Goal: Task Accomplishment & Management: Complete application form

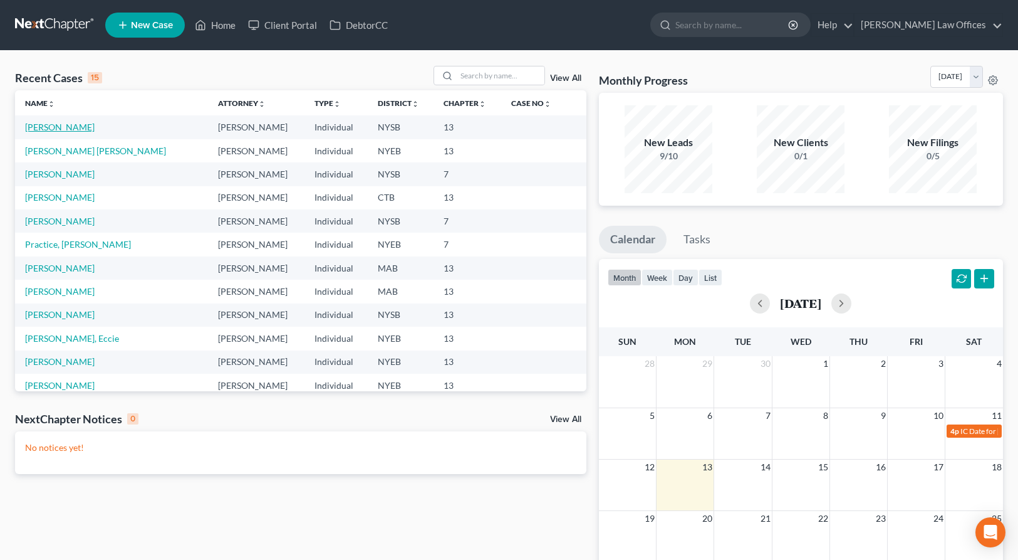
click at [75, 129] on link "[PERSON_NAME]" at bounding box center [60, 127] width 70 height 11
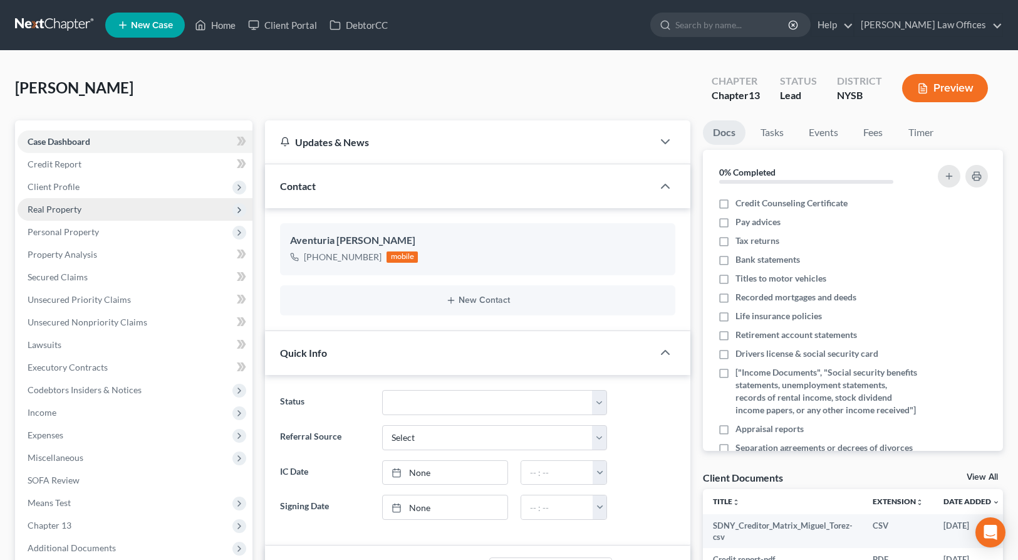
click at [100, 213] on span "Real Property" at bounding box center [135, 209] width 235 height 23
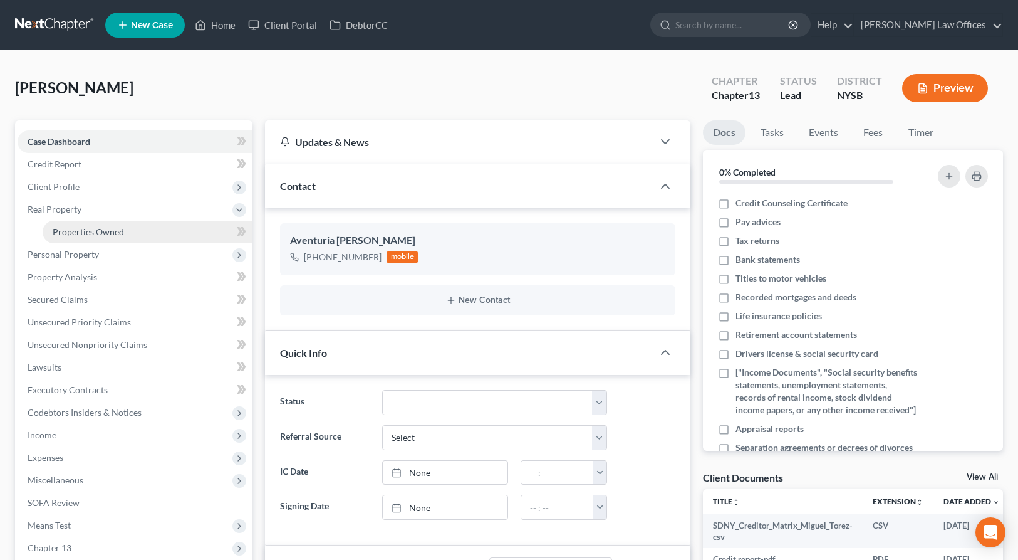
click at [187, 232] on link "Properties Owned" at bounding box center [148, 232] width 210 height 23
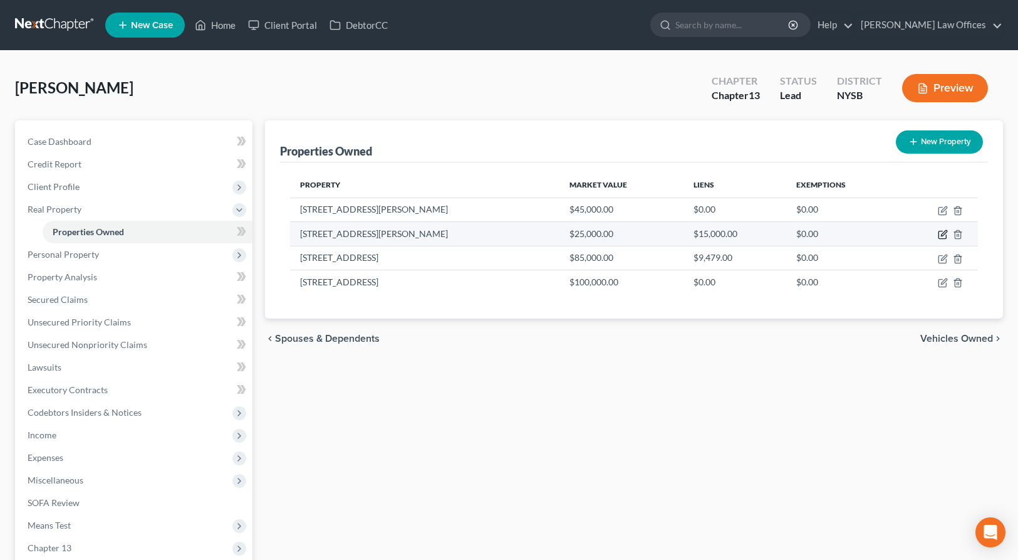
click at [941, 237] on icon "button" at bounding box center [943, 234] width 10 height 10
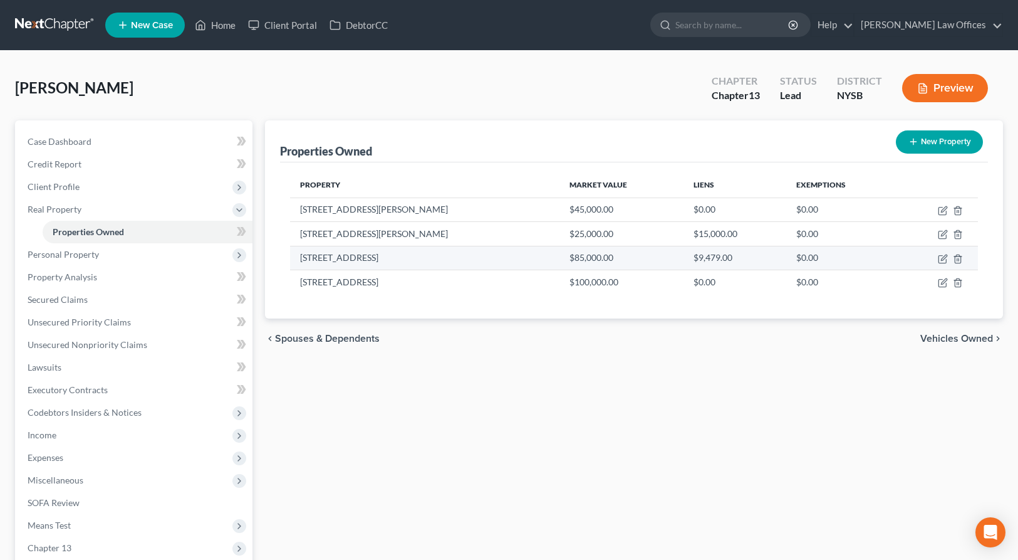
select select "9"
select select "14"
select select "3"
select select "1"
select select "9"
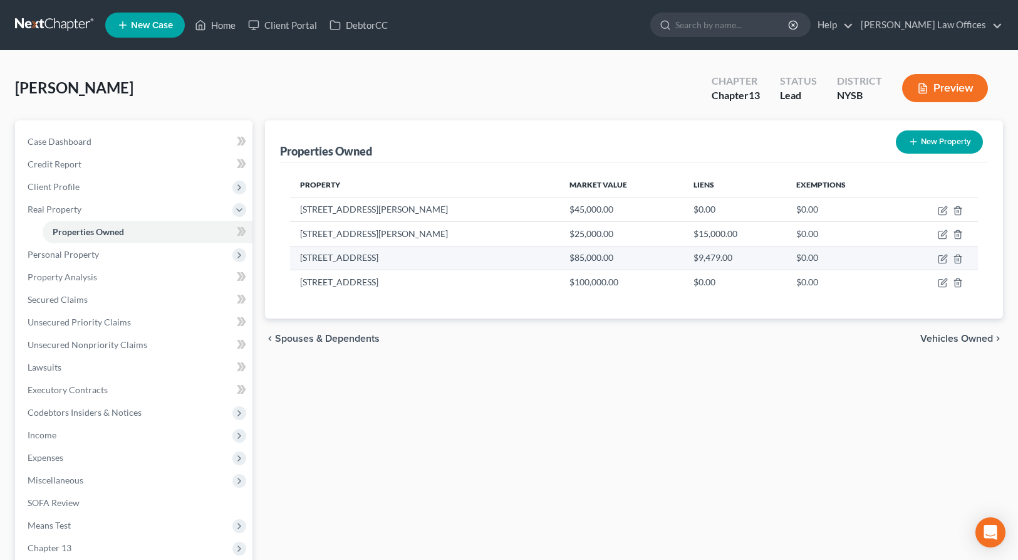
select select "3"
select select "0"
select select "2"
select select "9"
select select "3"
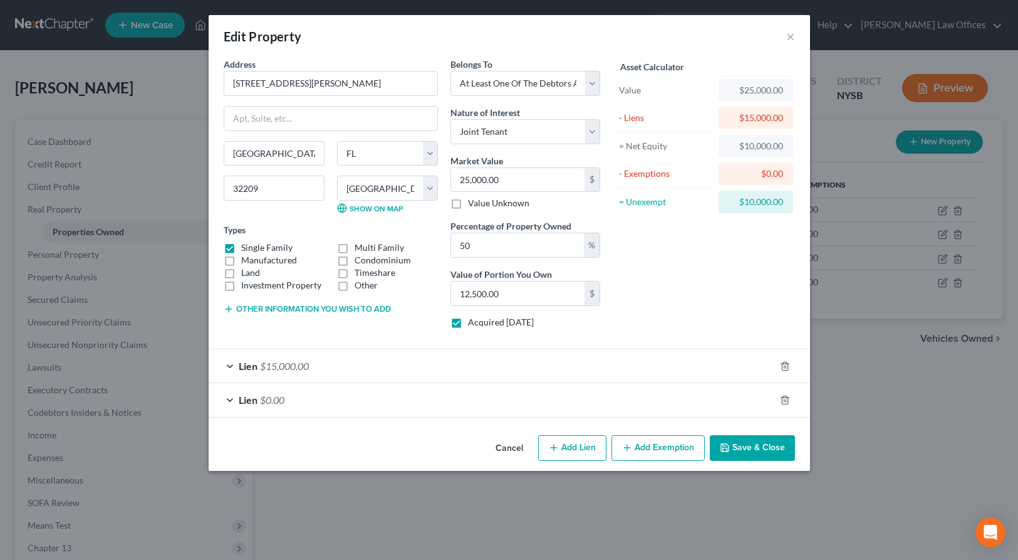
drag, startPoint x: 227, startPoint y: 400, endPoint x: 228, endPoint y: 383, distance: 17.6
click at [227, 400] on div "Lien $0.00" at bounding box center [492, 399] width 566 height 33
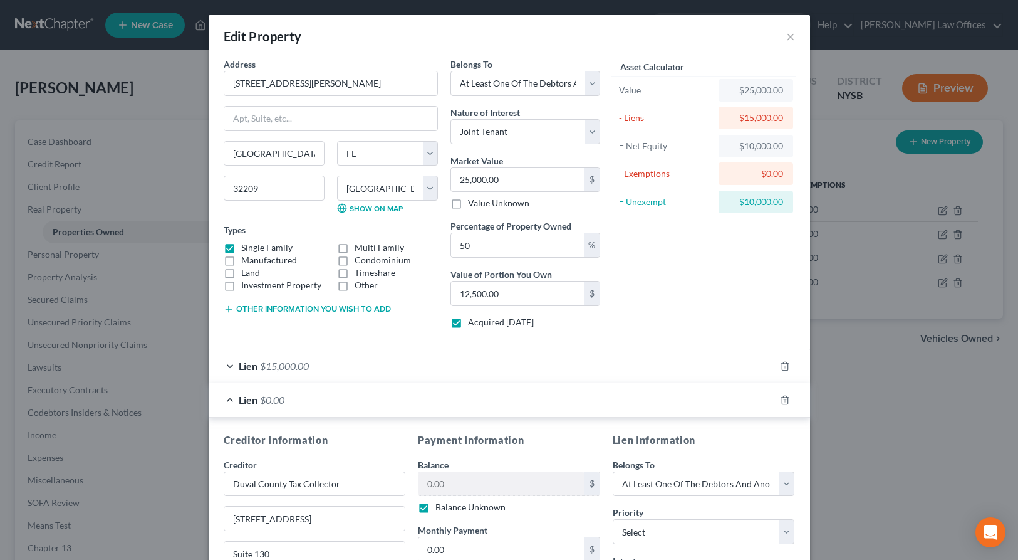
click at [233, 365] on div "Lien $15,000.00" at bounding box center [492, 365] width 566 height 33
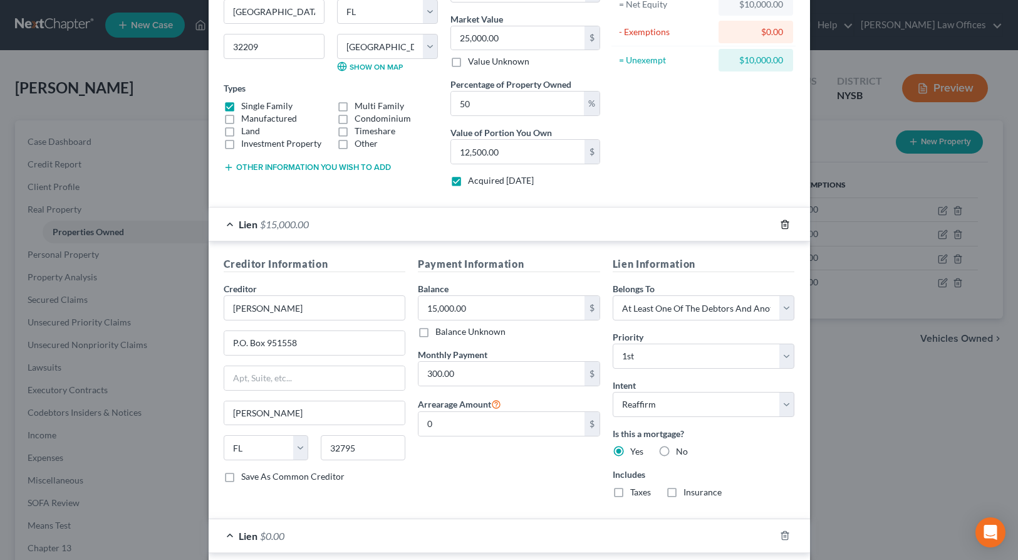
scroll to position [141, 0]
click at [784, 225] on line "button" at bounding box center [784, 225] width 0 height 3
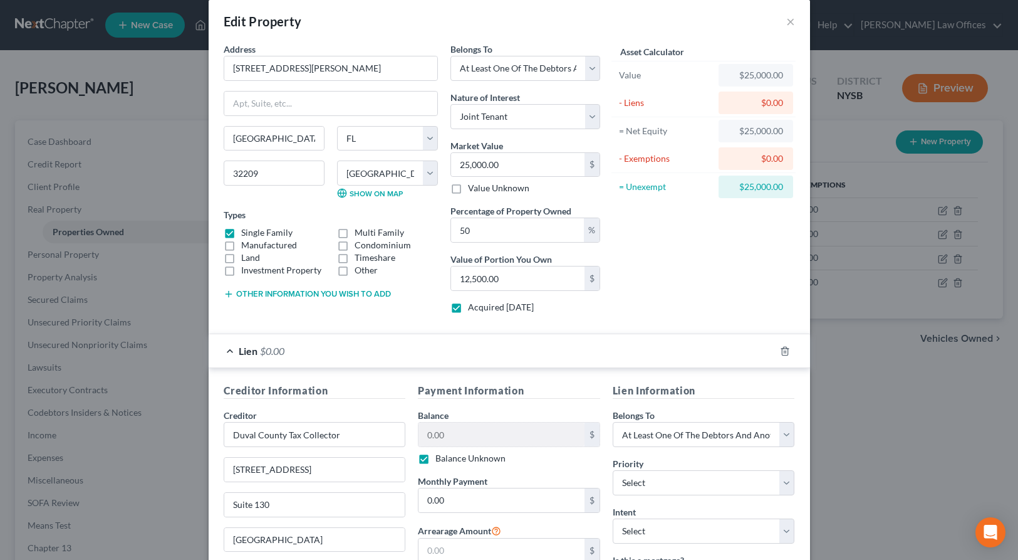
scroll to position [169, 0]
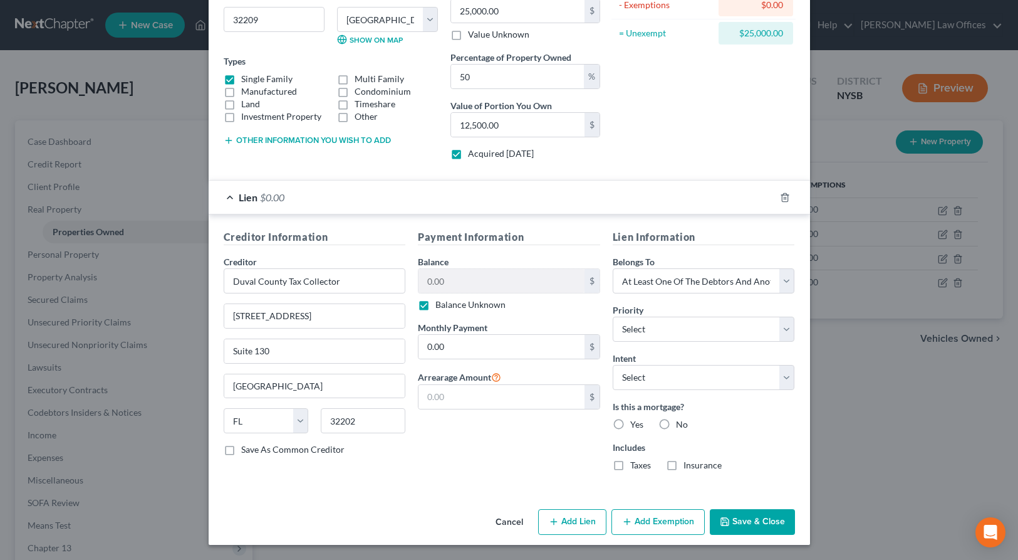
click at [738, 520] on button "Save & Close" at bounding box center [752, 522] width 85 height 26
